Goal: Information Seeking & Learning: Learn about a topic

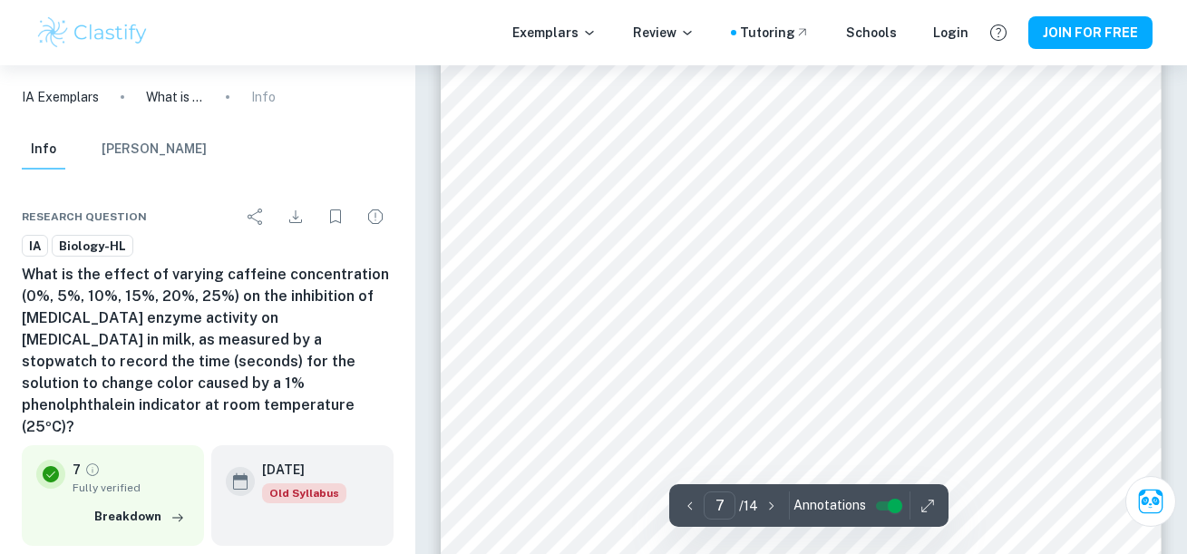
scroll to position [6455, 0]
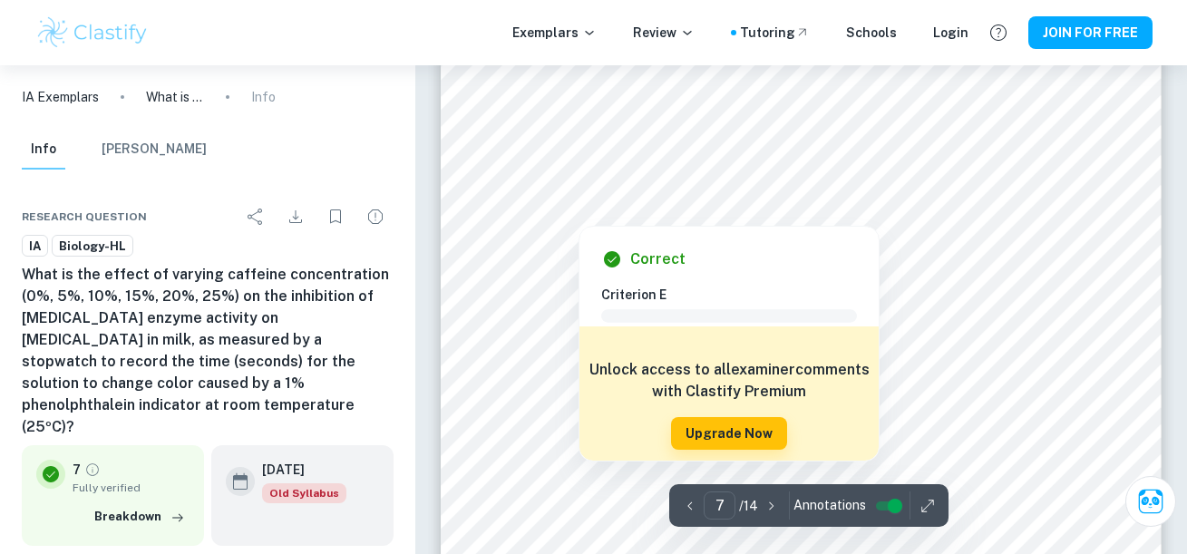
click at [717, 242] on div "Correct Criterion E Comment Unlock access to all examiner comments with Clastif…" at bounding box center [728, 344] width 299 height 234
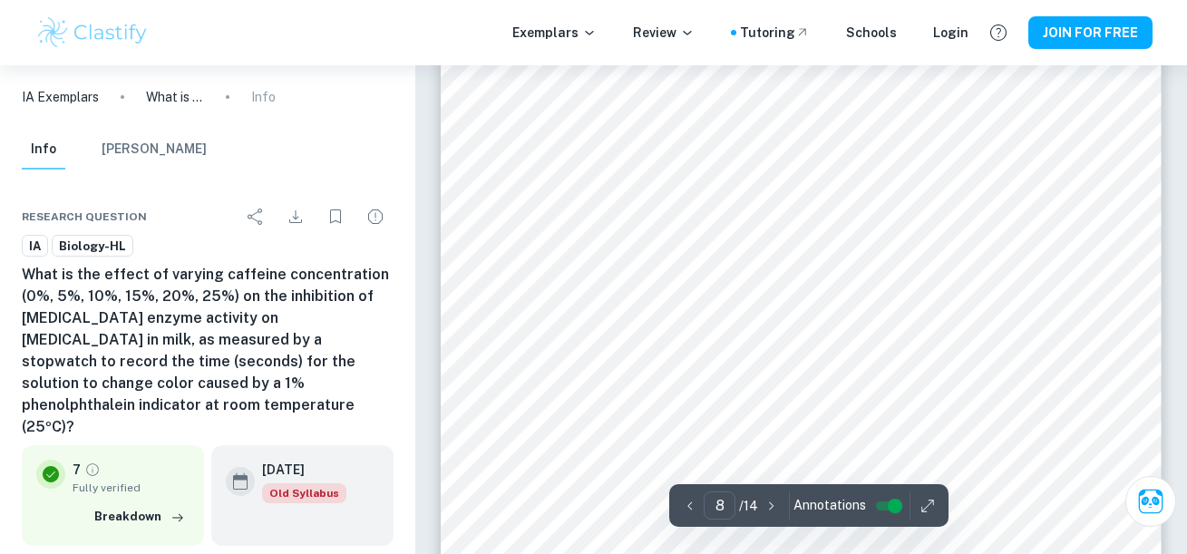
scroll to position [7507, 0]
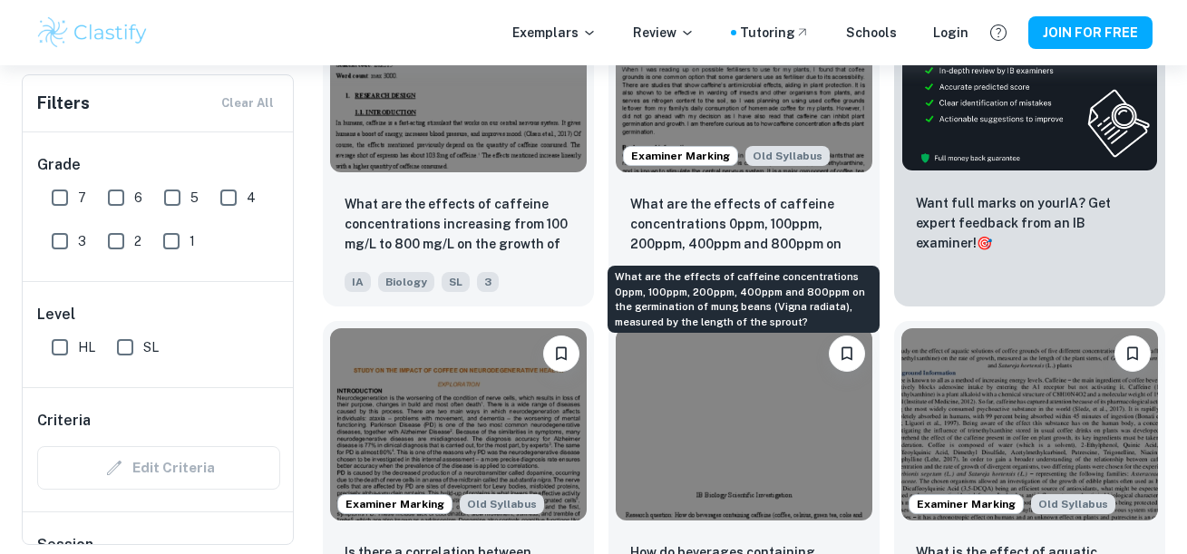
scroll to position [653, 0]
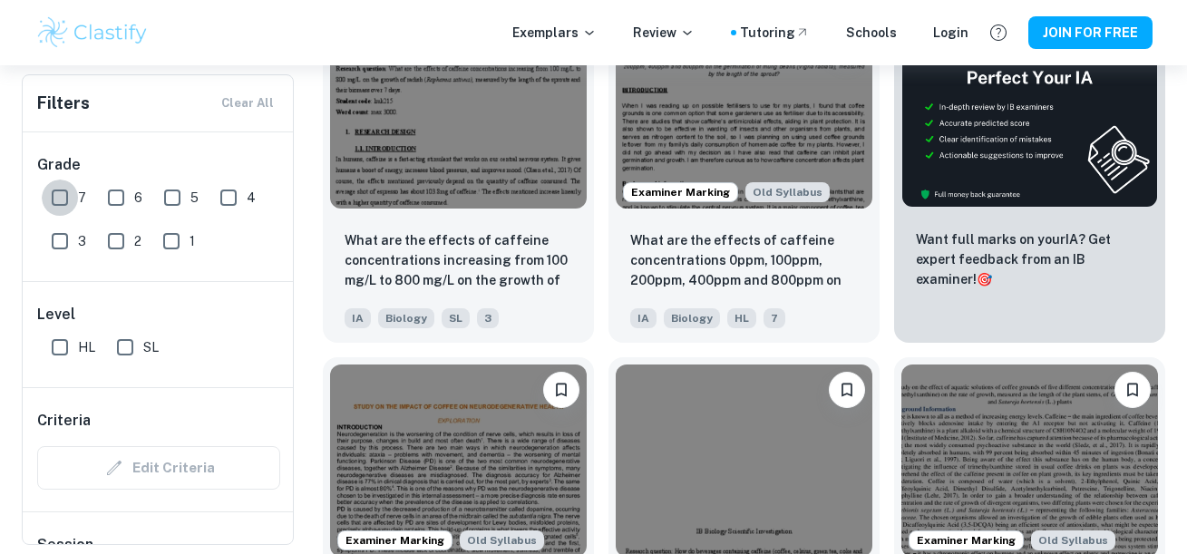
click at [69, 187] on input "7" at bounding box center [60, 198] width 36 height 36
checkbox input "true"
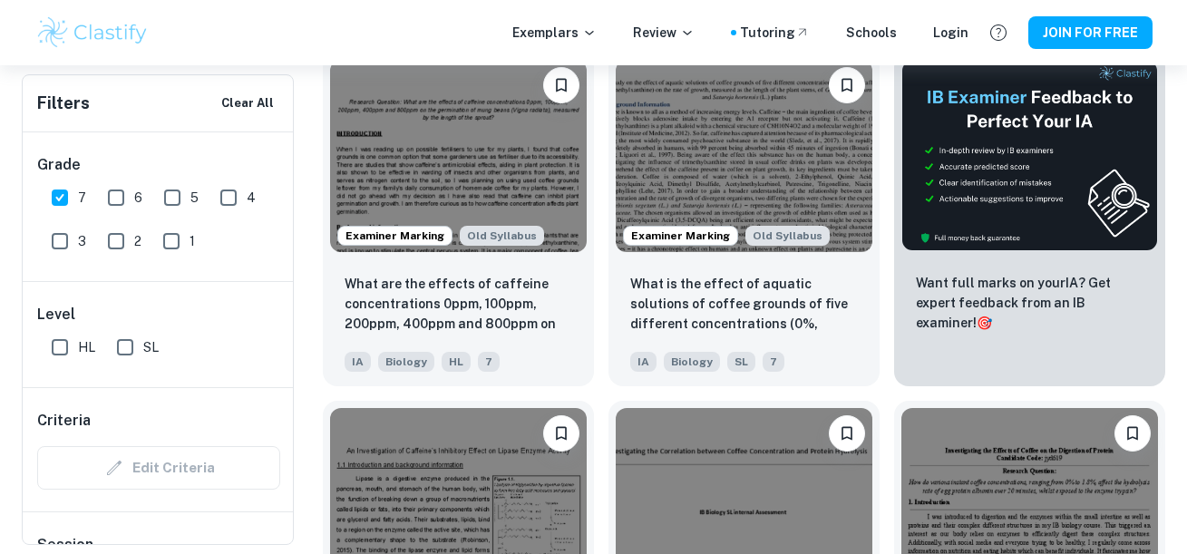
scroll to position [0, 0]
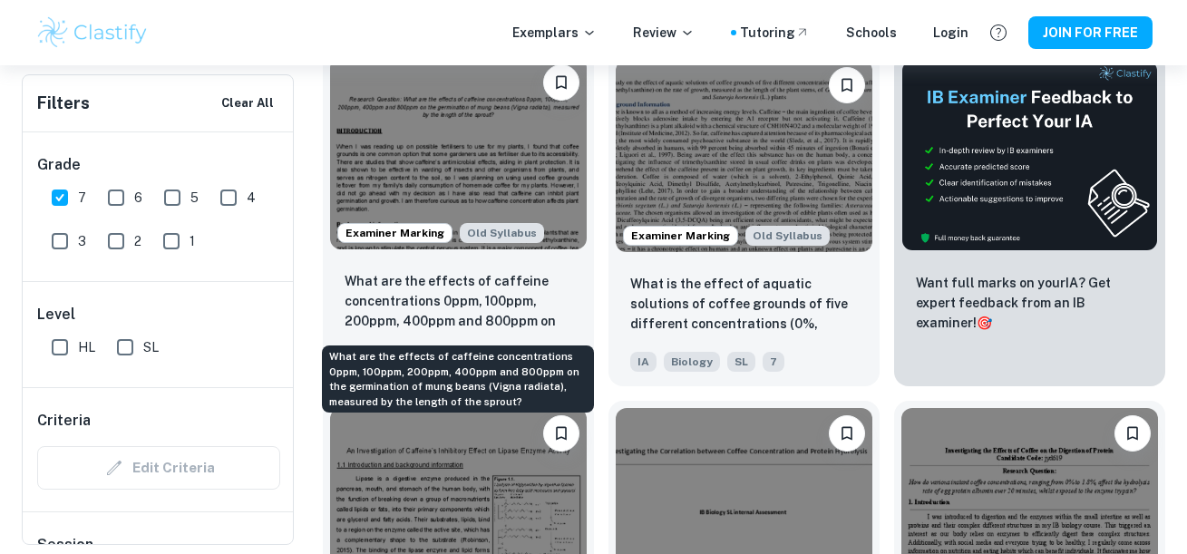
click at [487, 302] on p "What are the effects of caffeine concentrations 0ppm, 100ppm, 200ppm, 400ppm an…" at bounding box center [459, 302] width 228 height 62
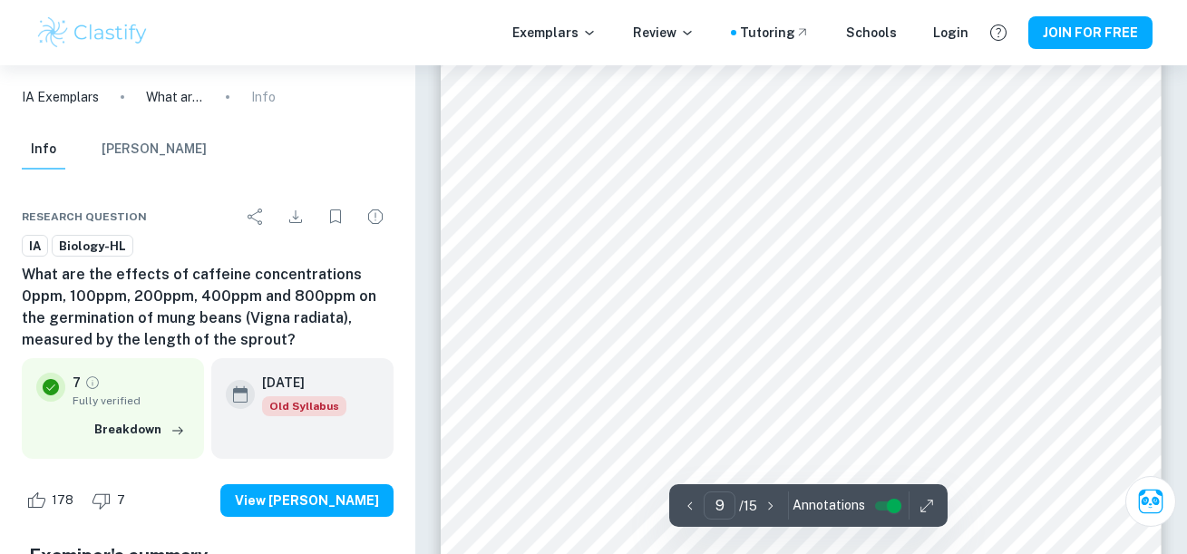
scroll to position [8812, 0]
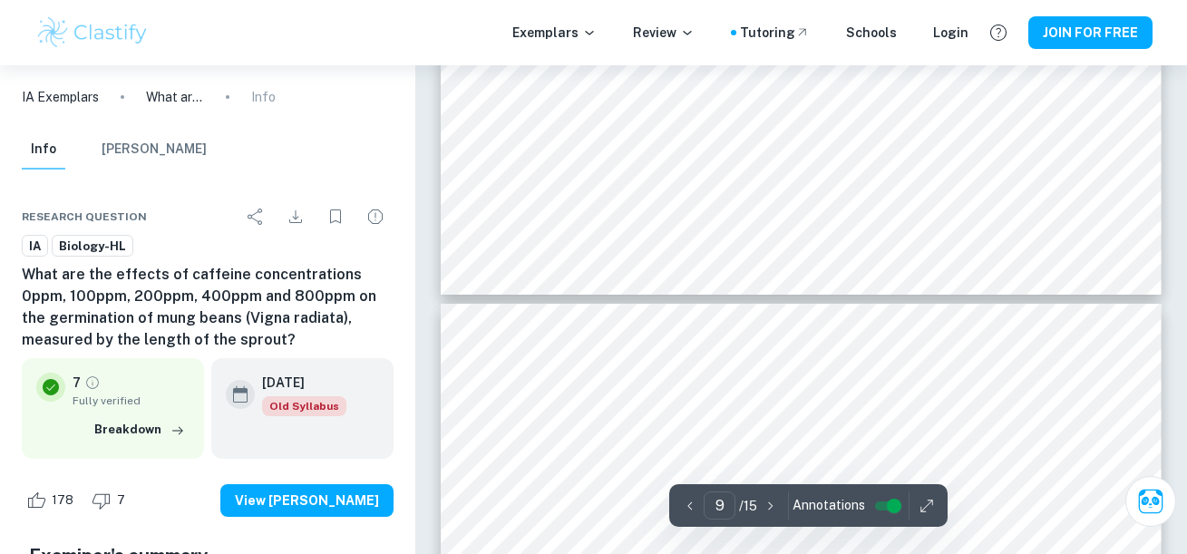
type input "10"
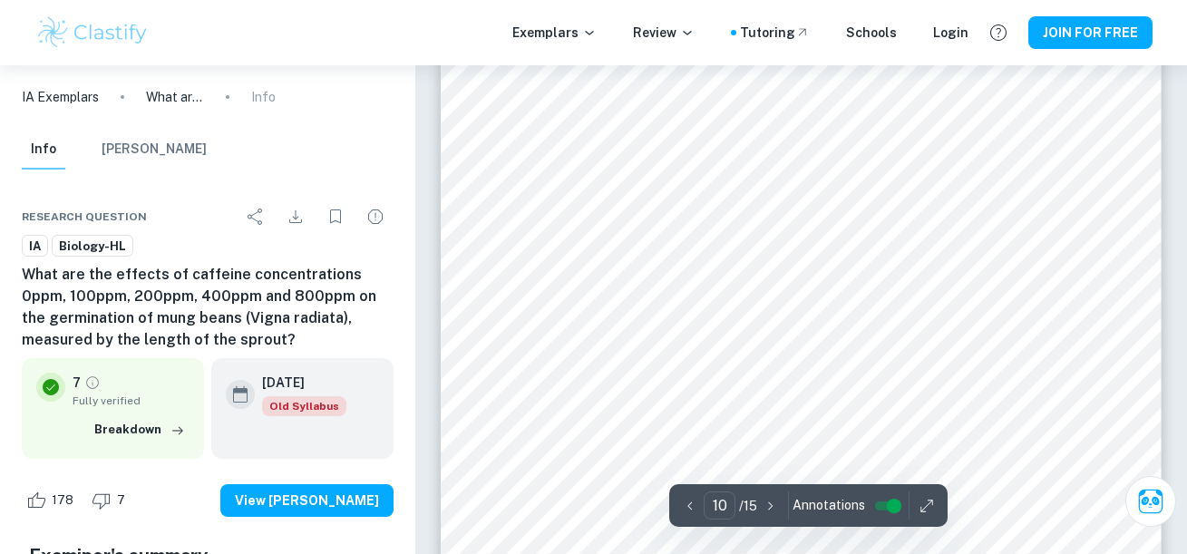
scroll to position [9646, 0]
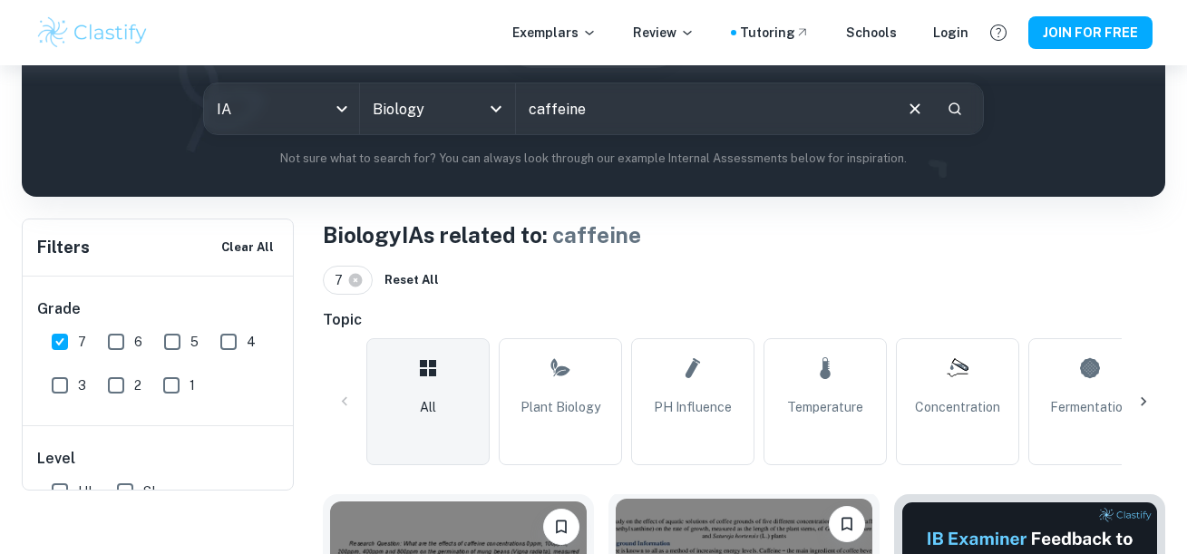
scroll to position [109, 0]
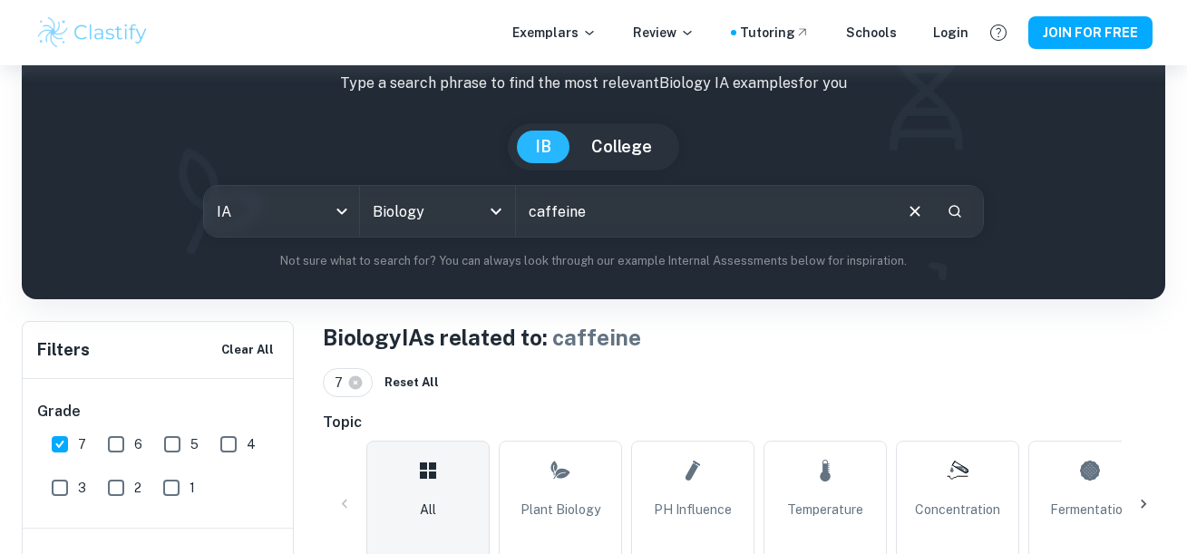
click at [537, 214] on input "caffeine" at bounding box center [703, 211] width 374 height 51
type input "anova"
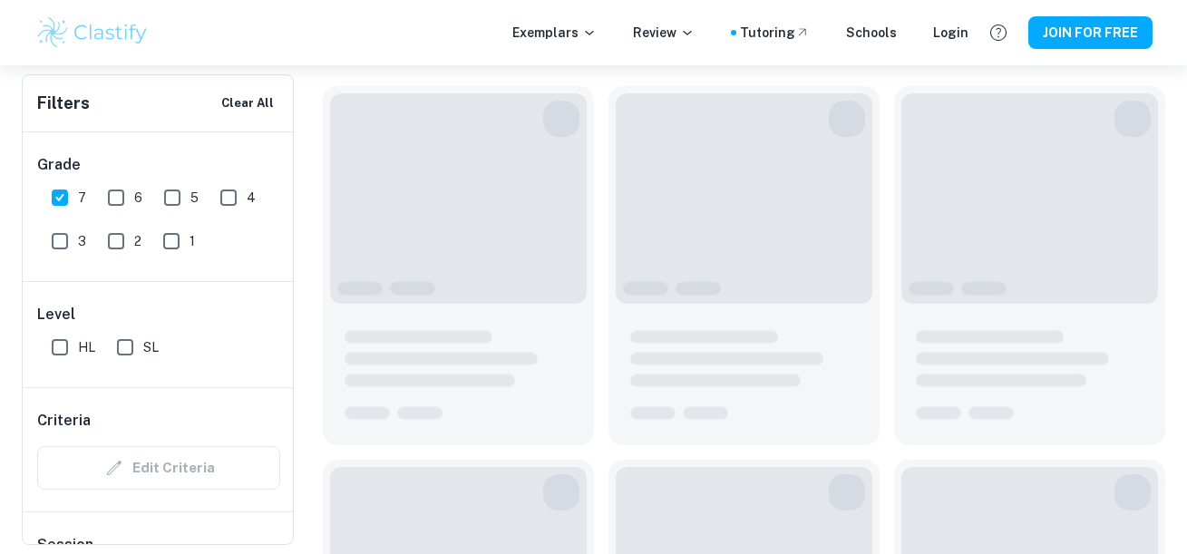
scroll to position [617, 0]
